Goal: Complete application form: Complete application form

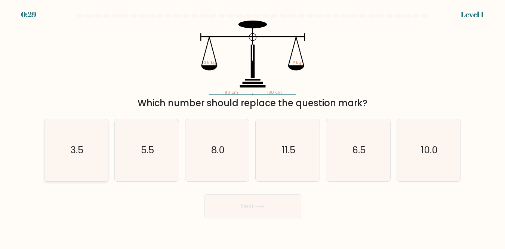
click at [78, 153] on text "3.5" at bounding box center [76, 149] width 13 height 13
click at [253, 126] on input "a. 3.5" at bounding box center [253, 125] width 0 height 2
radio input "true"
click at [247, 210] on button "Next" at bounding box center [252, 206] width 97 height 24
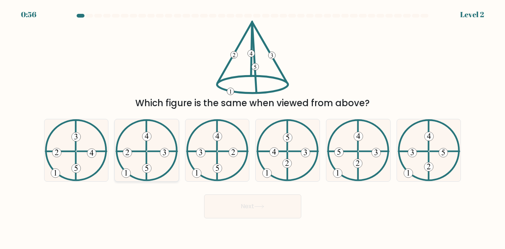
click at [154, 159] on icon at bounding box center [146, 150] width 62 height 62
click at [253, 126] on input "b." at bounding box center [253, 125] width 0 height 2
radio input "true"
click at [228, 218] on button "Next" at bounding box center [252, 206] width 97 height 24
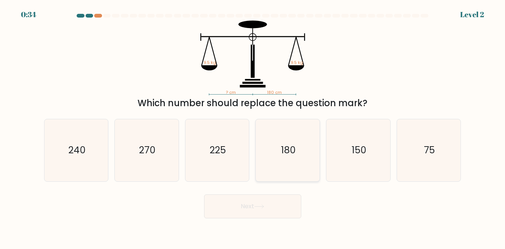
click at [289, 156] on text "180" at bounding box center [288, 149] width 15 height 13
click at [253, 126] on input "d. 180" at bounding box center [253, 125] width 0 height 2
radio input "true"
click at [237, 218] on button "Next" at bounding box center [252, 206] width 97 height 24
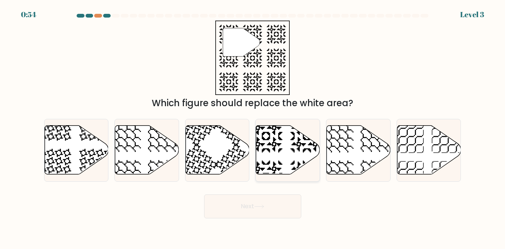
click at [269, 161] on icon at bounding box center [288, 150] width 64 height 49
click at [253, 126] on input "d." at bounding box center [253, 125] width 0 height 2
radio input "true"
click at [245, 207] on button "Next" at bounding box center [252, 206] width 97 height 24
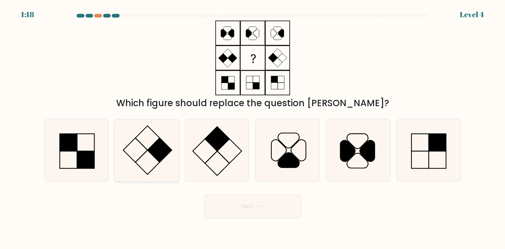
click at [143, 160] on icon at bounding box center [147, 150] width 62 height 62
click at [253, 126] on input "b." at bounding box center [253, 125] width 0 height 2
radio input "true"
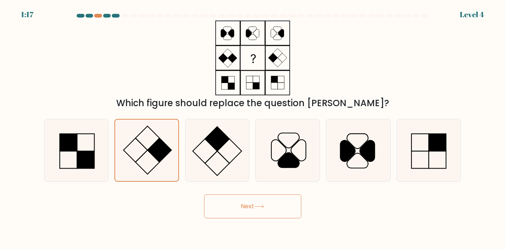
click at [263, 208] on icon at bounding box center [259, 206] width 10 height 4
